Goal: Find specific page/section: Find specific page/section

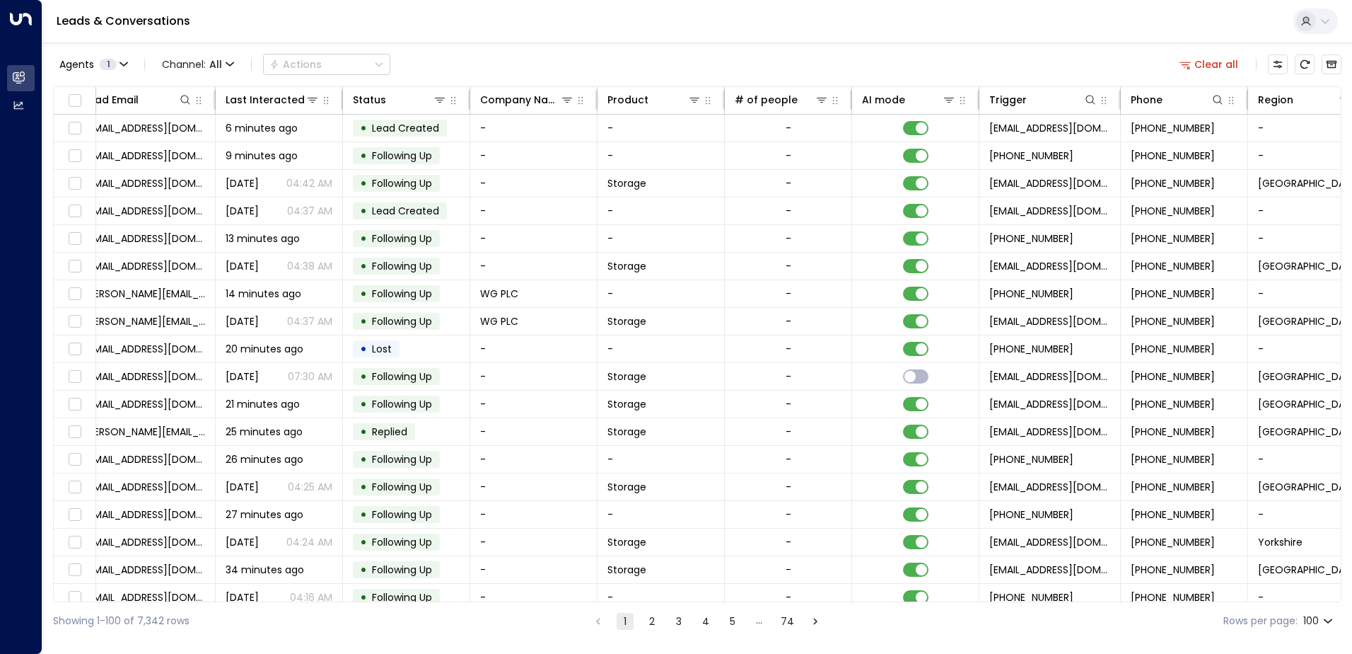
scroll to position [0, 317]
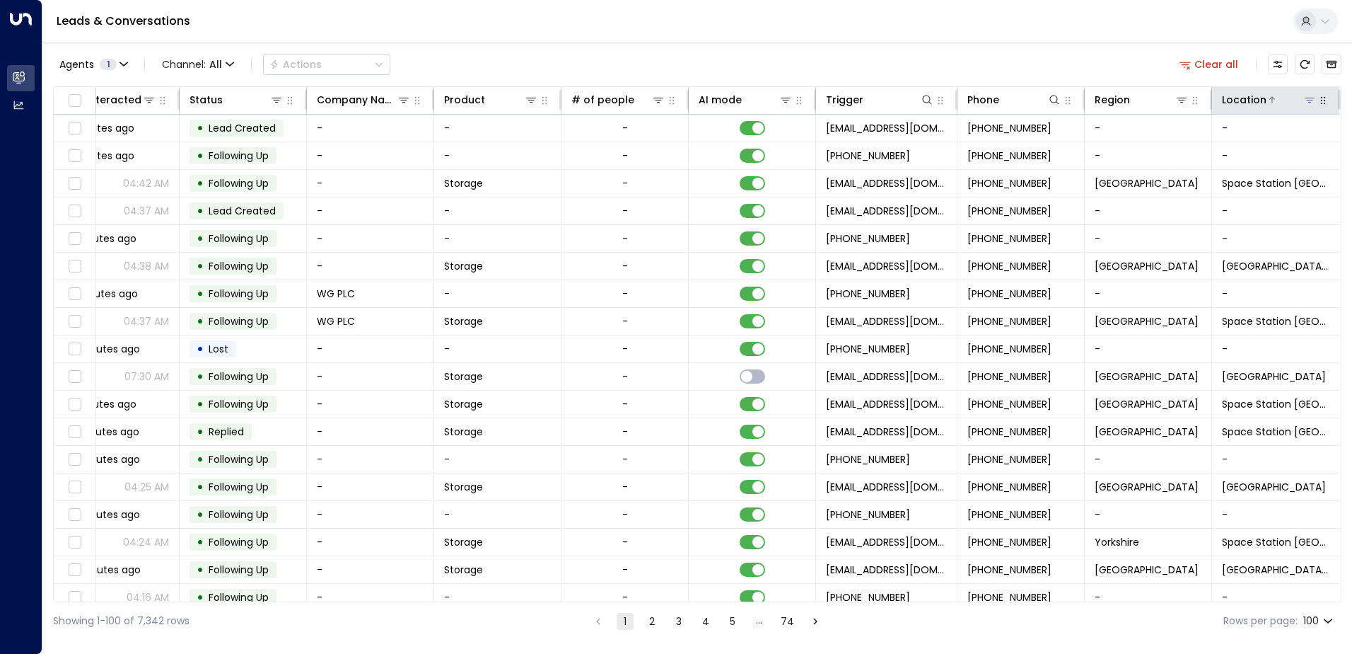
click at [1242, 104] on div "Location" at bounding box center [1244, 99] width 45 height 17
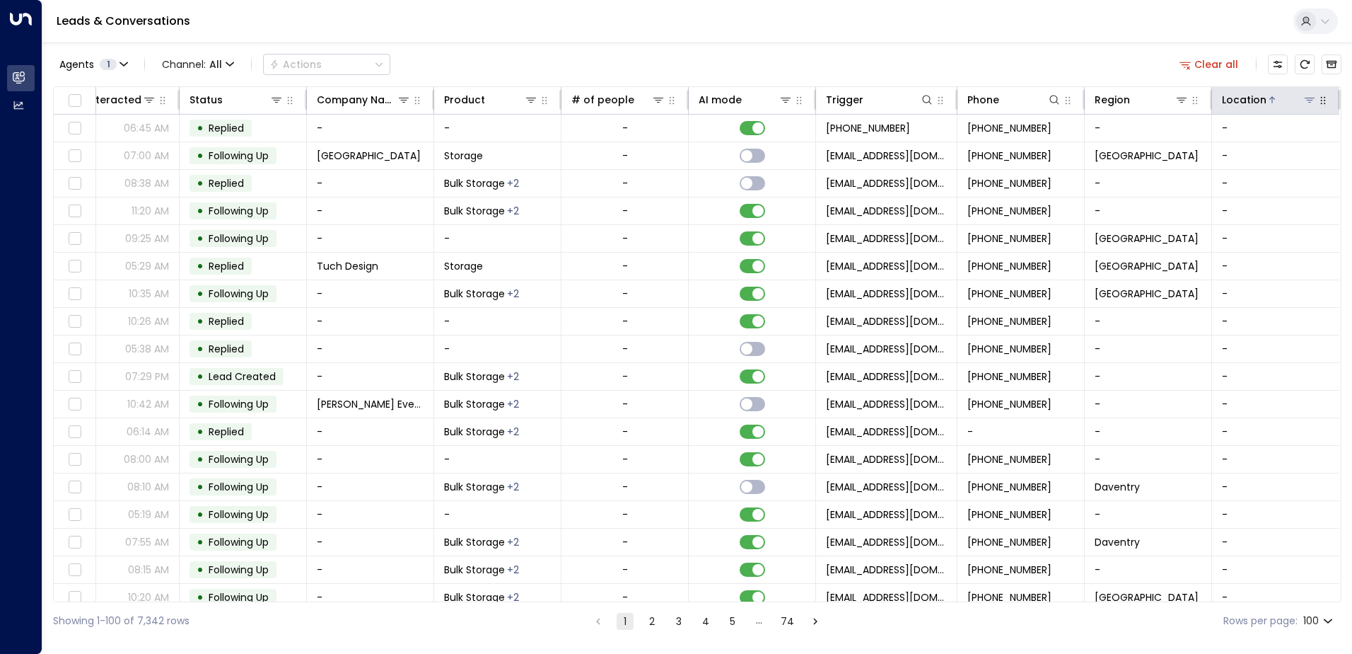
click at [1305, 100] on icon at bounding box center [1310, 100] width 10 height 5
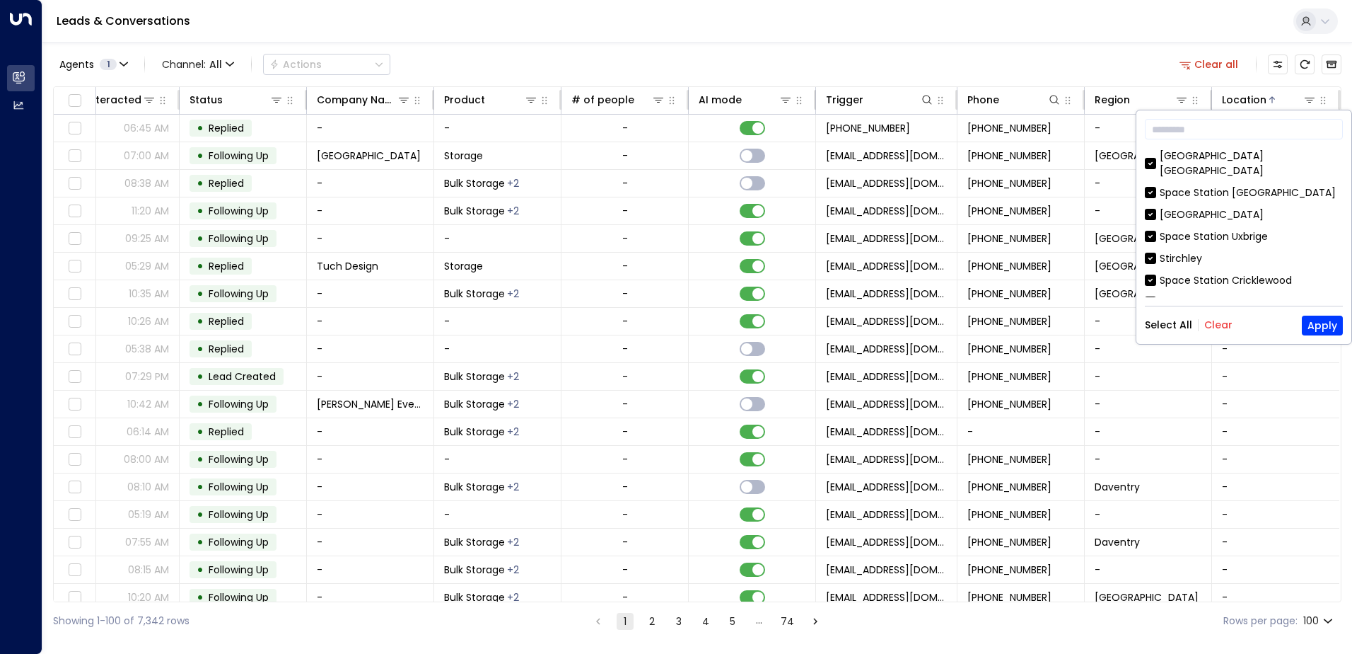
click at [1212, 324] on button "Clear" at bounding box center [1219, 324] width 28 height 11
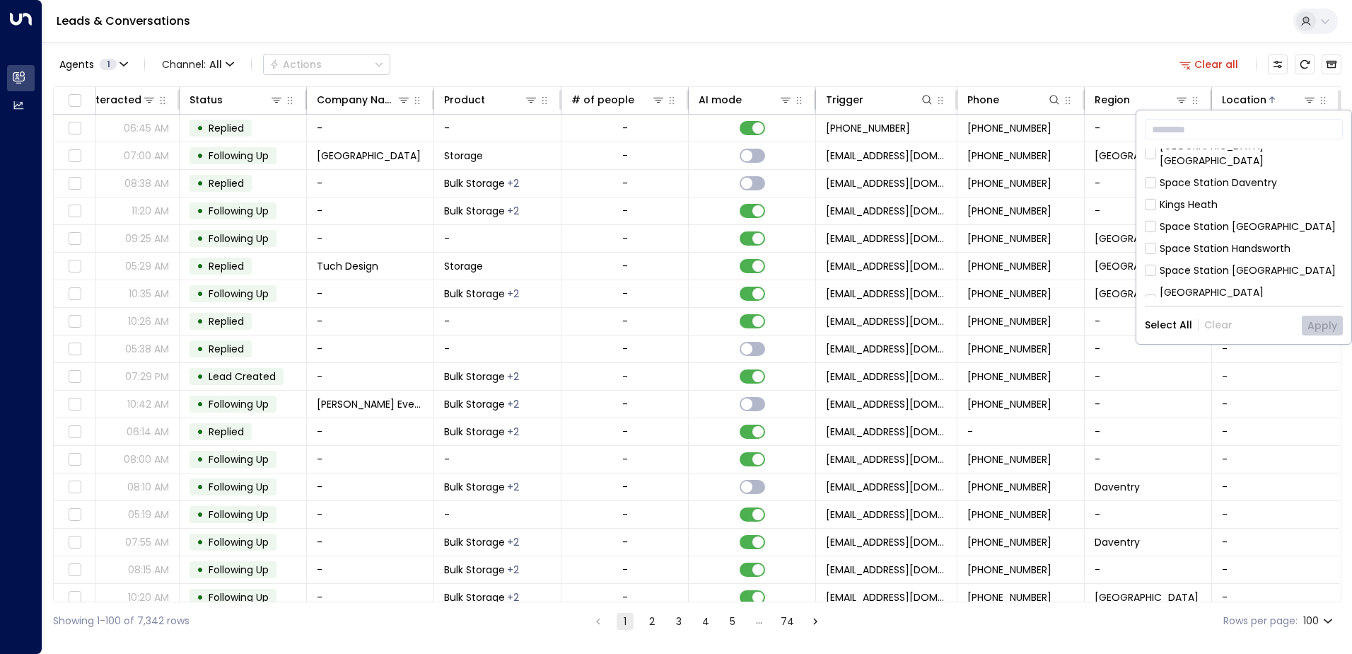
scroll to position [424, 0]
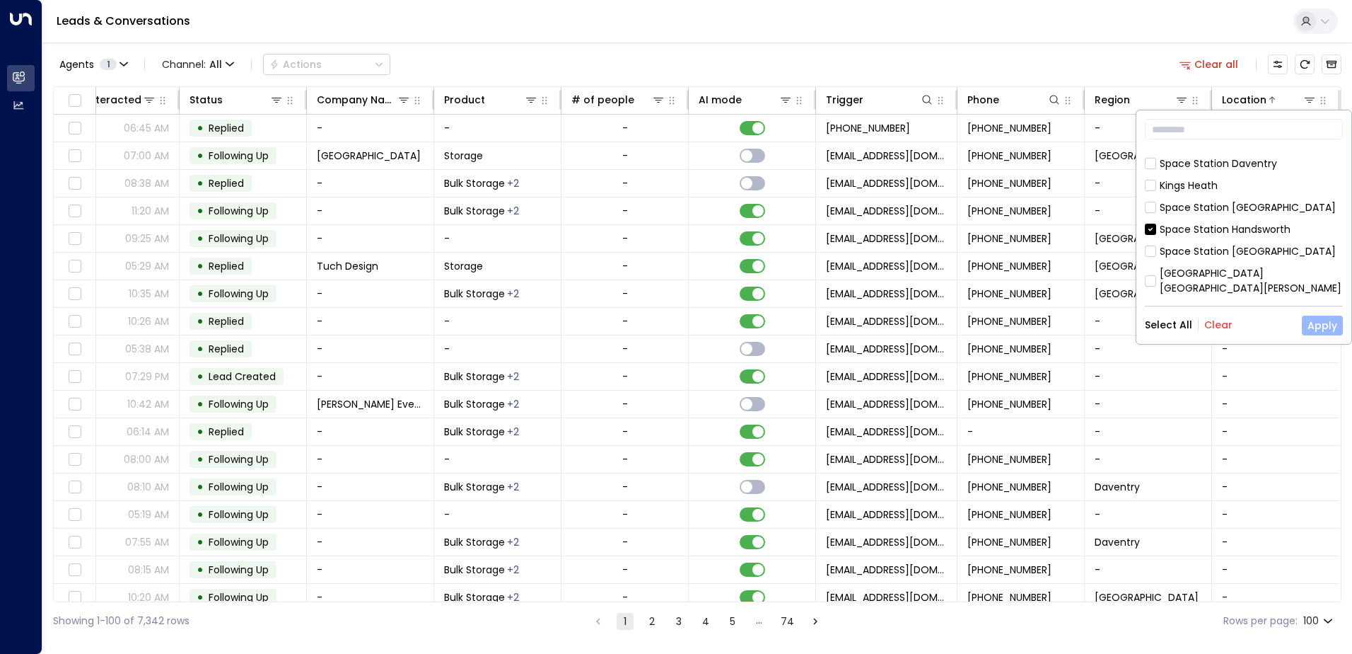
click at [1316, 322] on button "Apply" at bounding box center [1322, 325] width 41 height 20
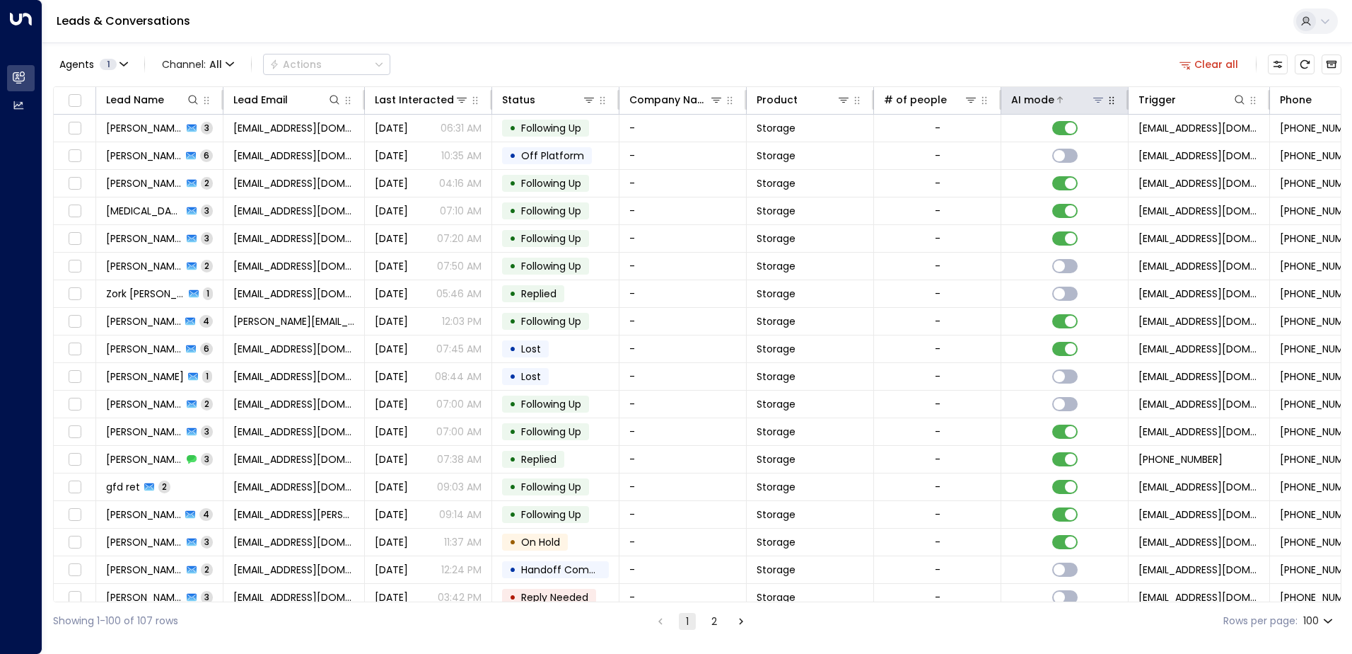
click at [1066, 98] on div at bounding box center [1080, 100] width 51 height 14
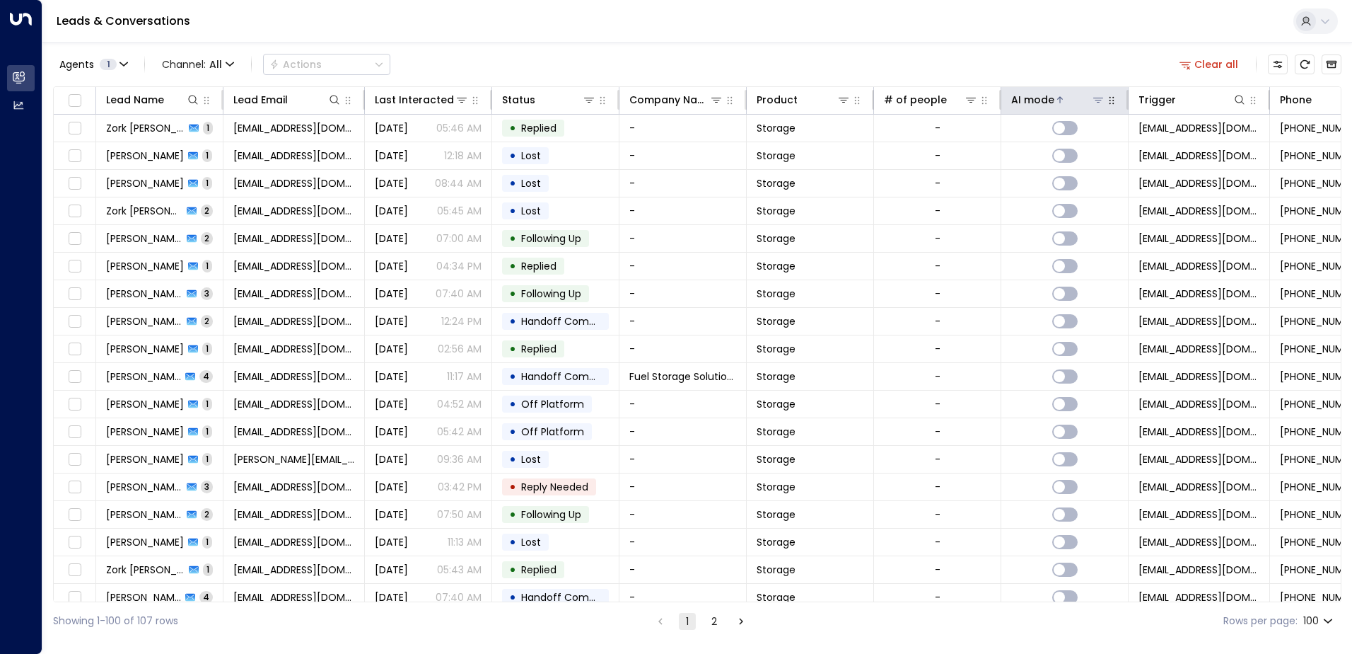
click at [1066, 98] on div at bounding box center [1080, 100] width 51 height 14
